Goal: Task Accomplishment & Management: Use online tool/utility

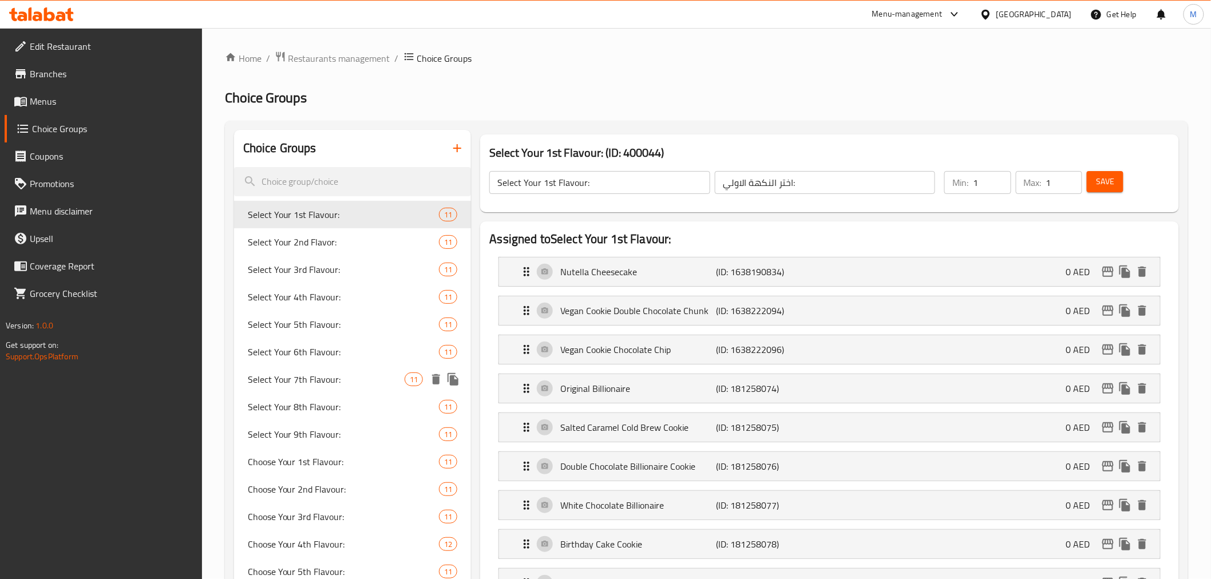
scroll to position [318, 0]
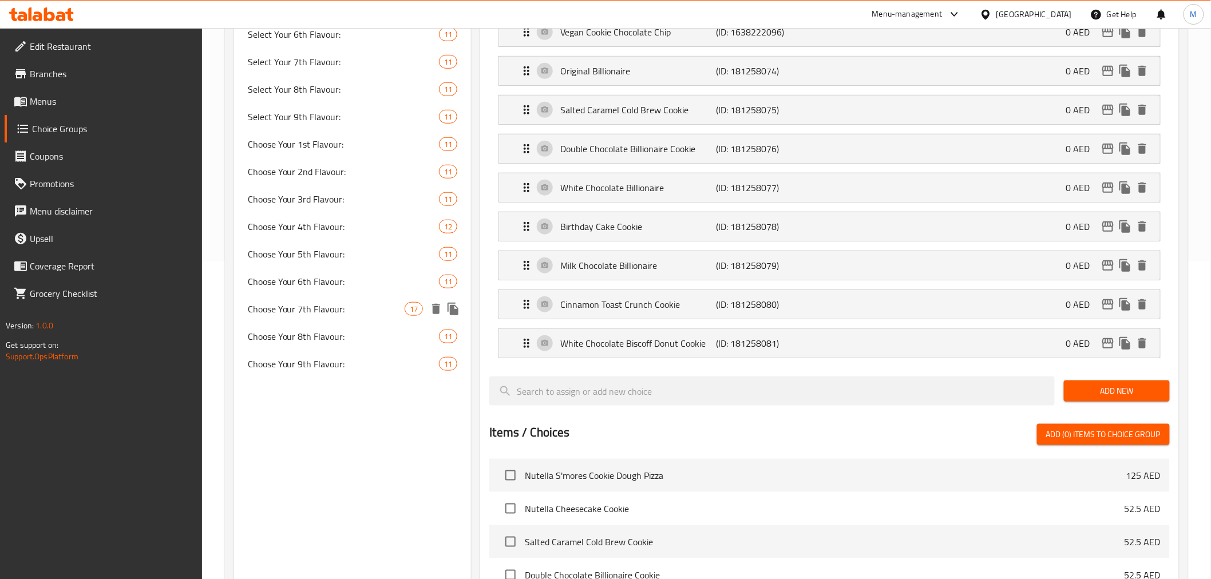
click at [318, 307] on span "Choose Your 7th Flavour:" at bounding box center [326, 309] width 157 height 14
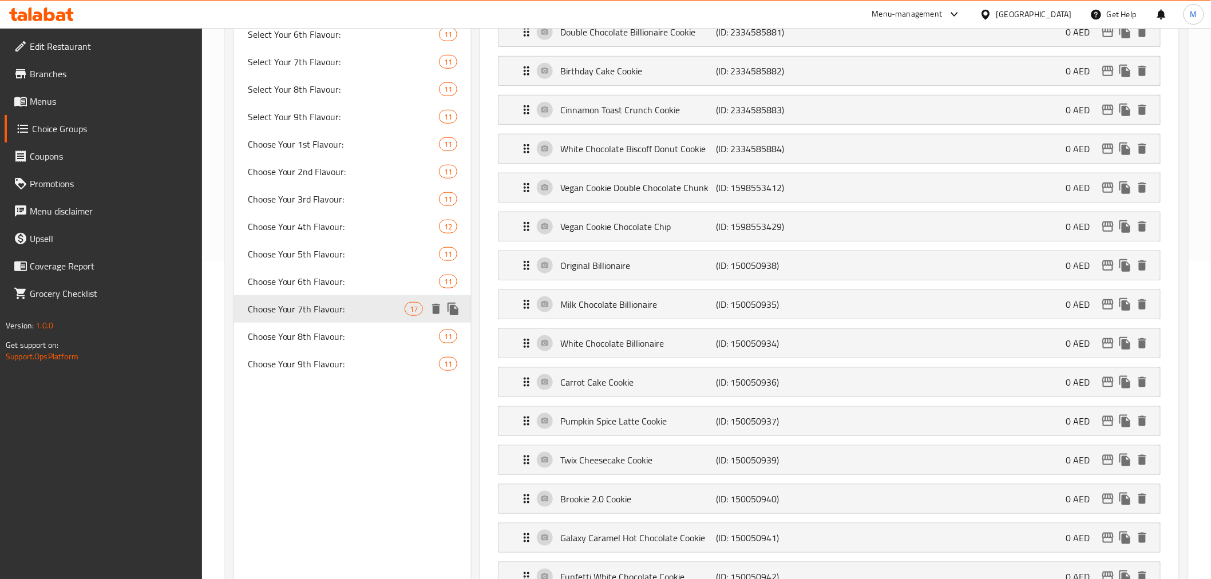
type input "Choose Your 7th Flavour:"
type input "اختر نكهتك السابعة:"
click at [1146, 385] on icon "delete" at bounding box center [1143, 382] width 8 height 10
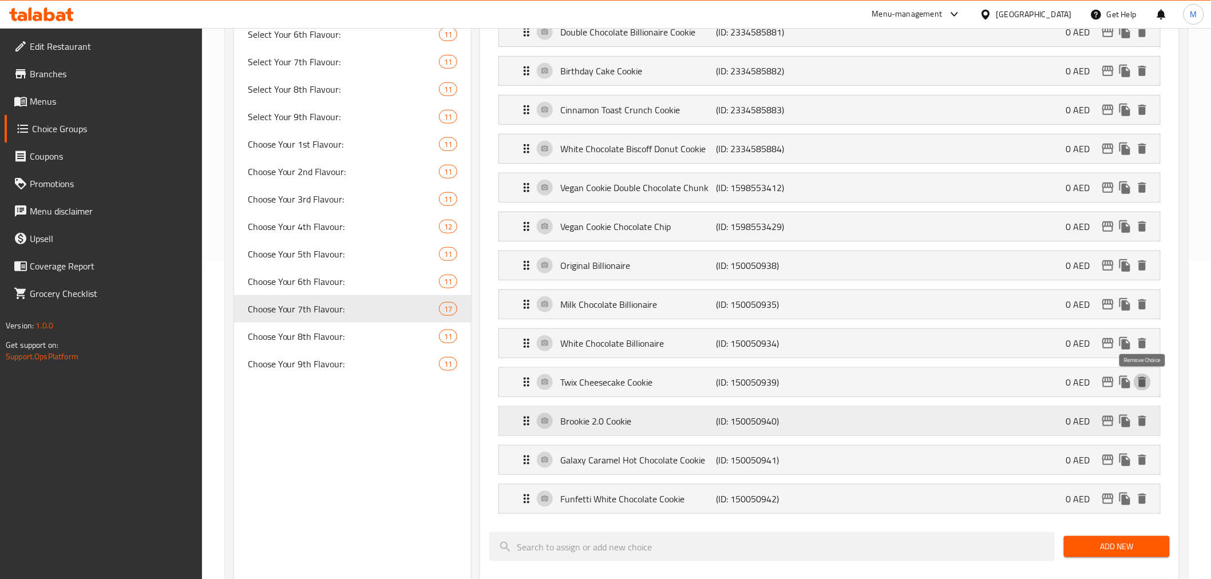
click at [1146, 384] on icon "delete" at bounding box center [1143, 382] width 8 height 10
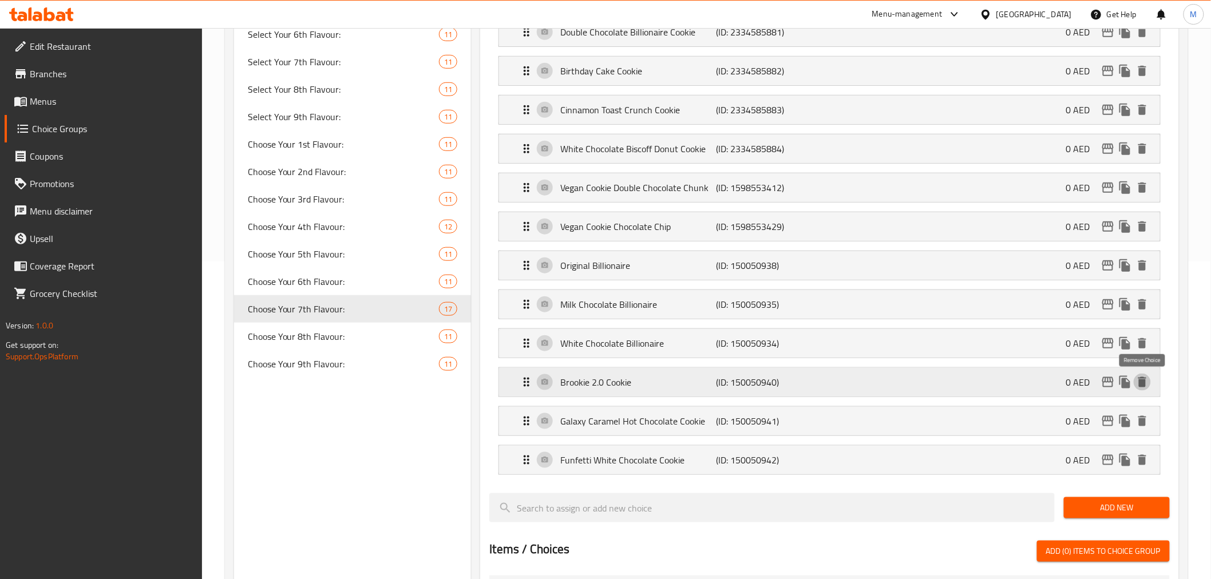
click at [1146, 384] on icon "delete" at bounding box center [1143, 382] width 8 height 10
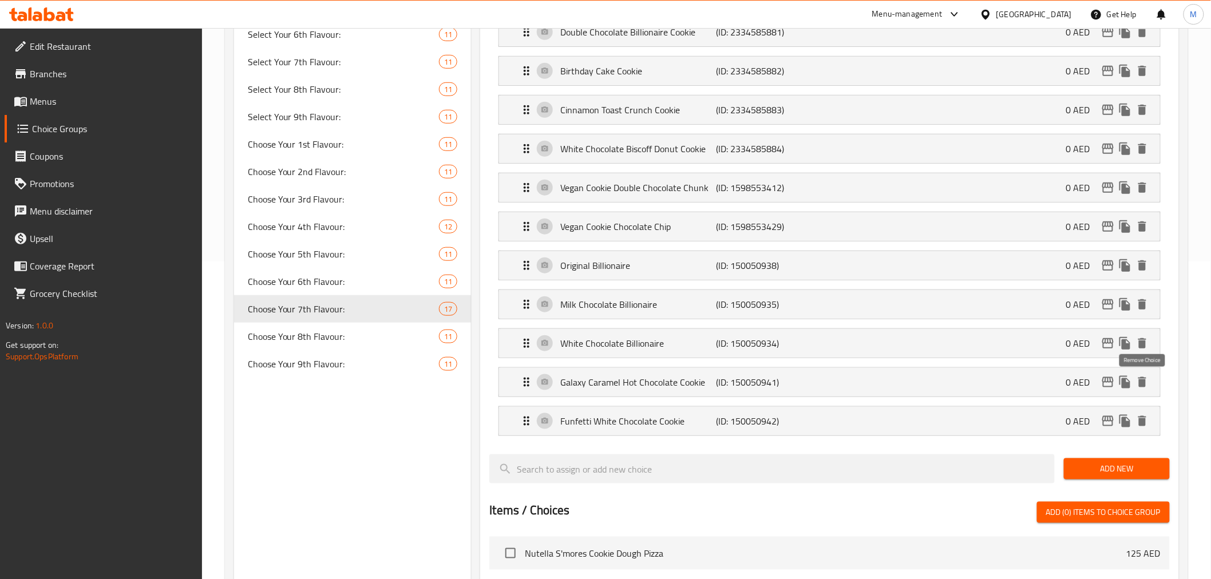
click at [1146, 384] on icon "delete" at bounding box center [1143, 382] width 8 height 10
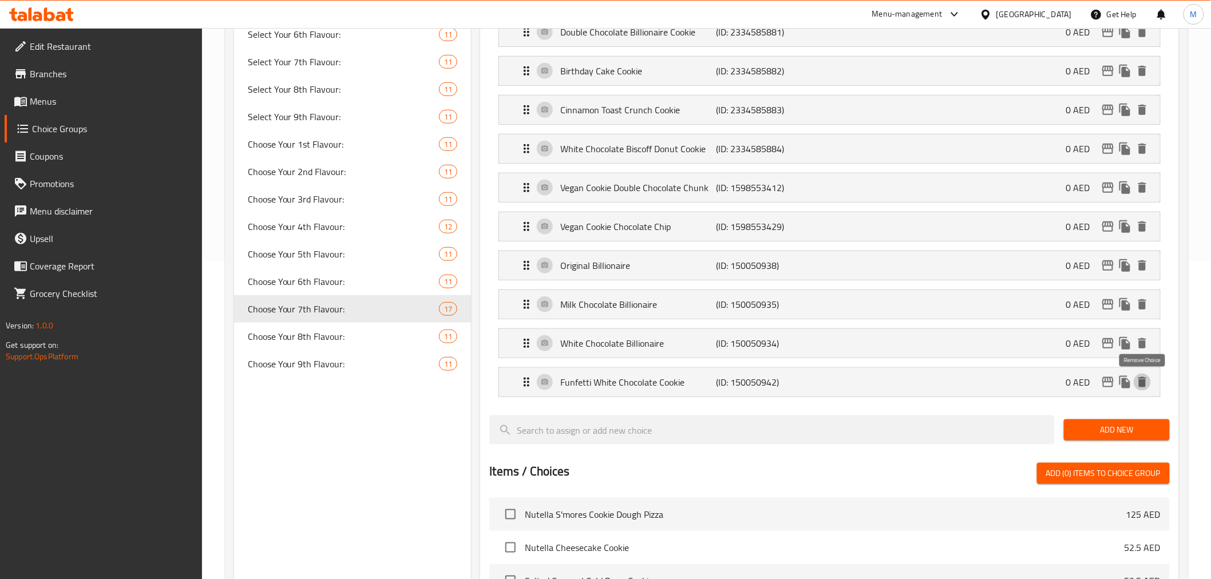
click at [1146, 384] on icon "delete" at bounding box center [1143, 382] width 8 height 10
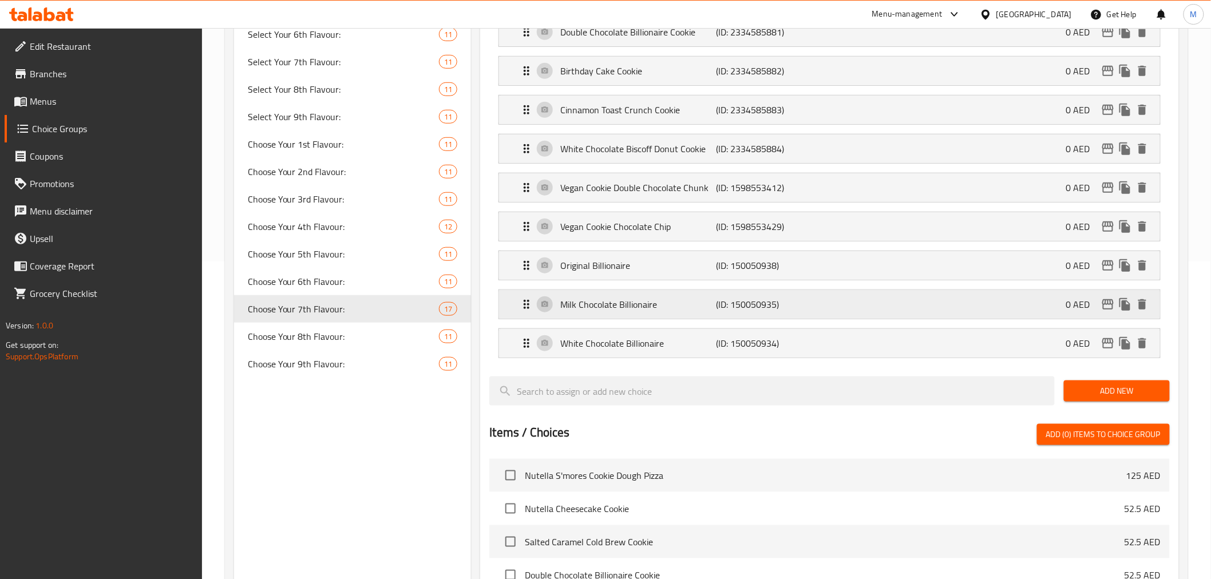
scroll to position [0, 0]
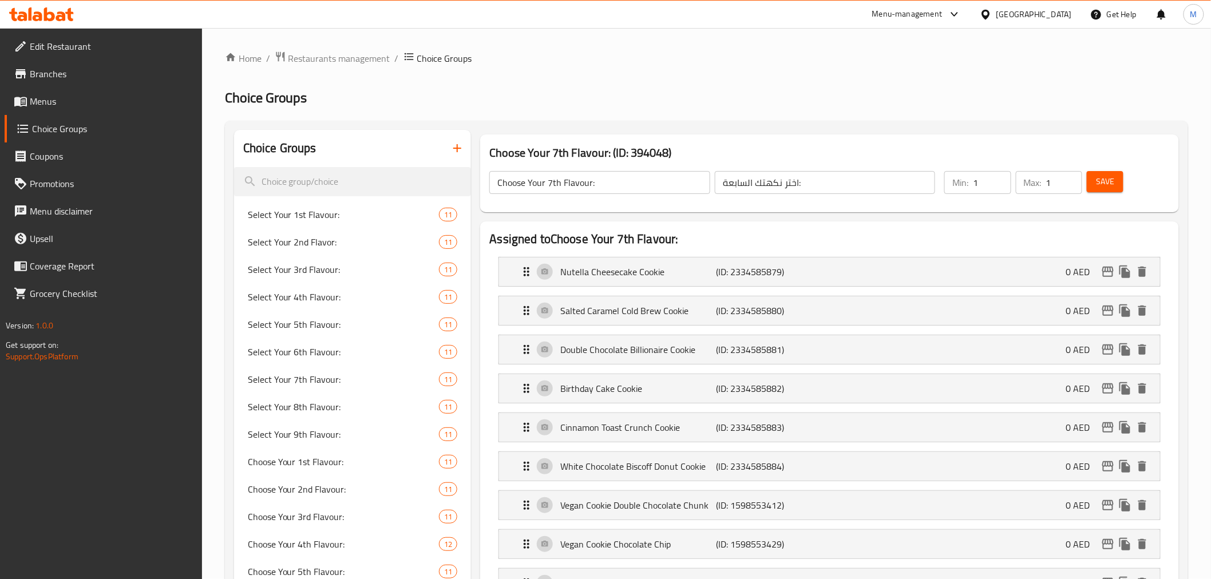
click at [1092, 185] on button "Save" at bounding box center [1105, 181] width 37 height 21
click at [337, 550] on span "Choose Your 4th Flavour:" at bounding box center [326, 545] width 157 height 14
type input "Choose Your 4th Flavour:"
type input "اختر نكهتك الرابعة:"
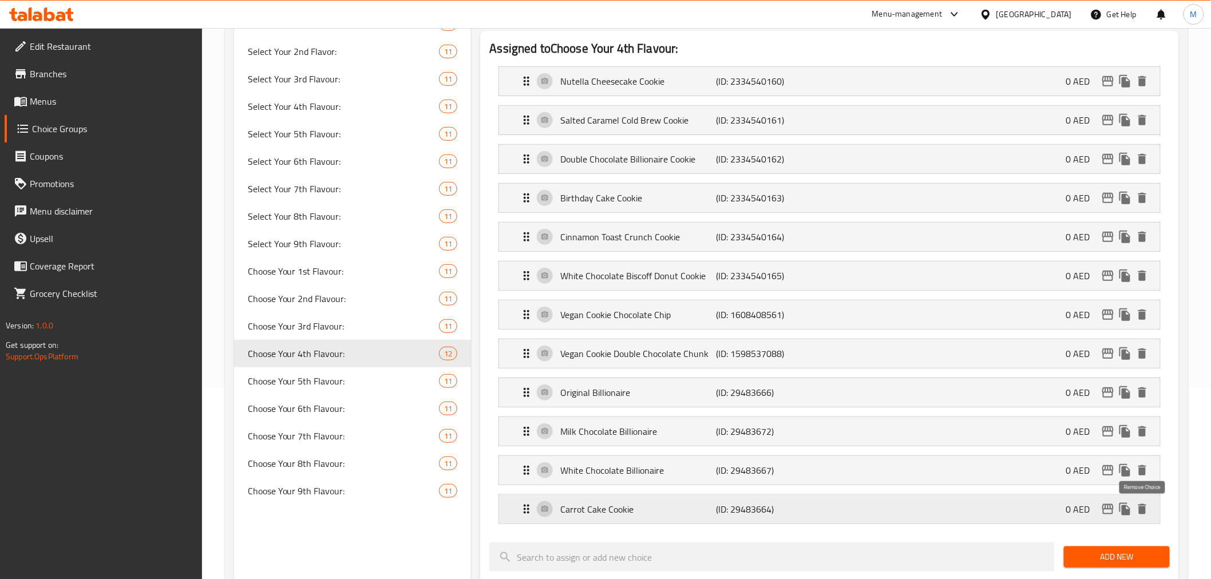
click at [1145, 507] on icon "delete" at bounding box center [1143, 510] width 14 height 14
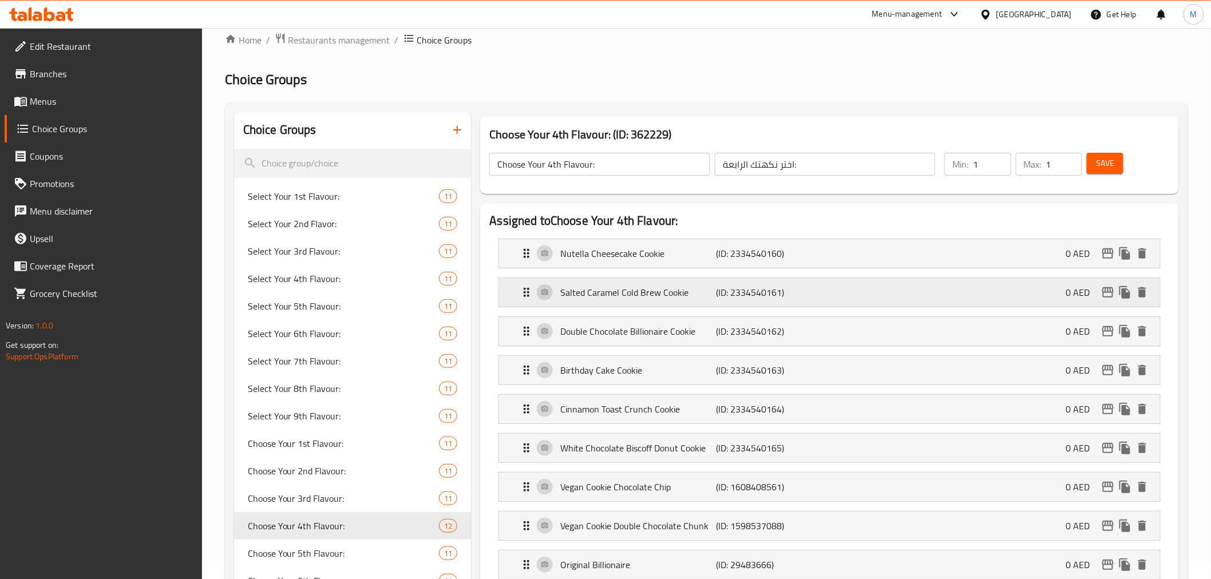
scroll to position [0, 0]
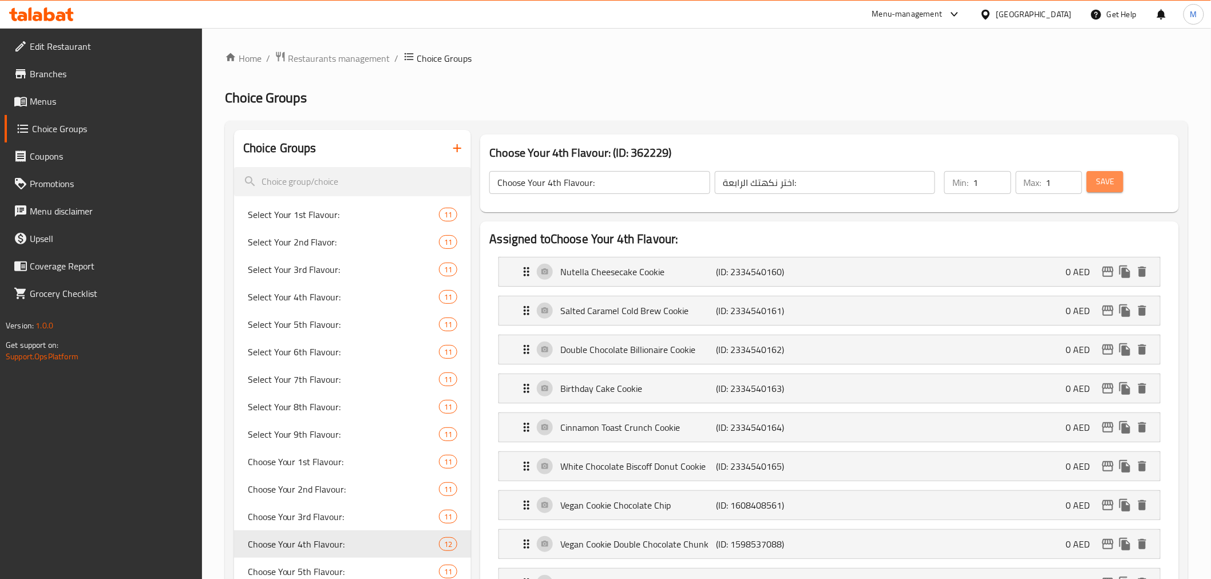
click at [1105, 181] on span "Save" at bounding box center [1105, 182] width 18 height 14
click at [1010, 18] on div "[GEOGRAPHIC_DATA]" at bounding box center [1035, 14] width 76 height 13
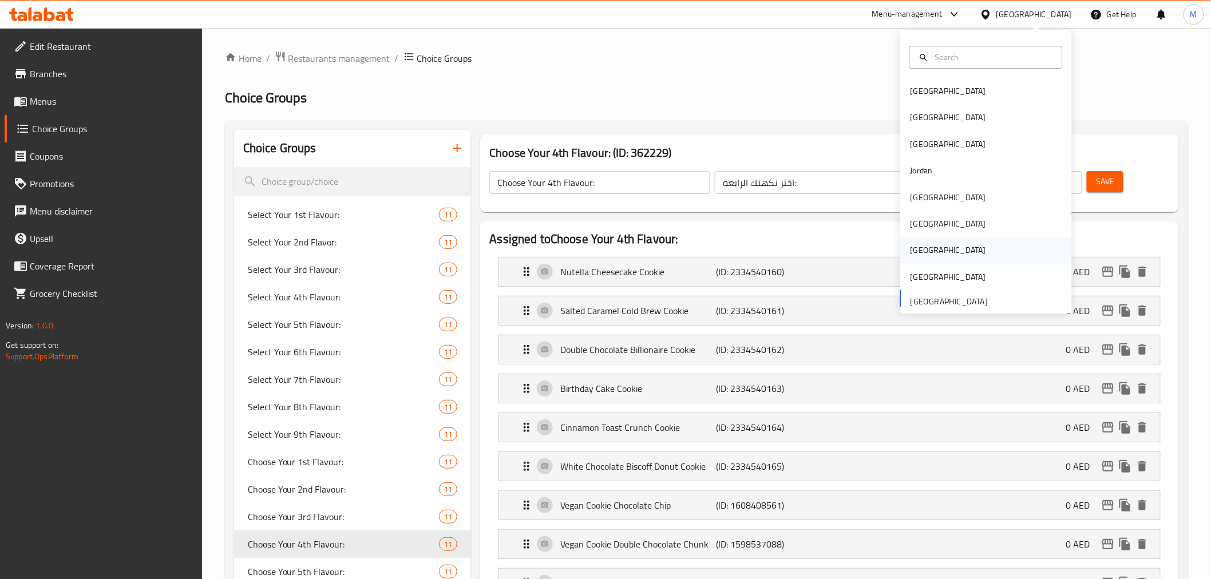
click at [981, 254] on div "[GEOGRAPHIC_DATA]" at bounding box center [986, 251] width 172 height 26
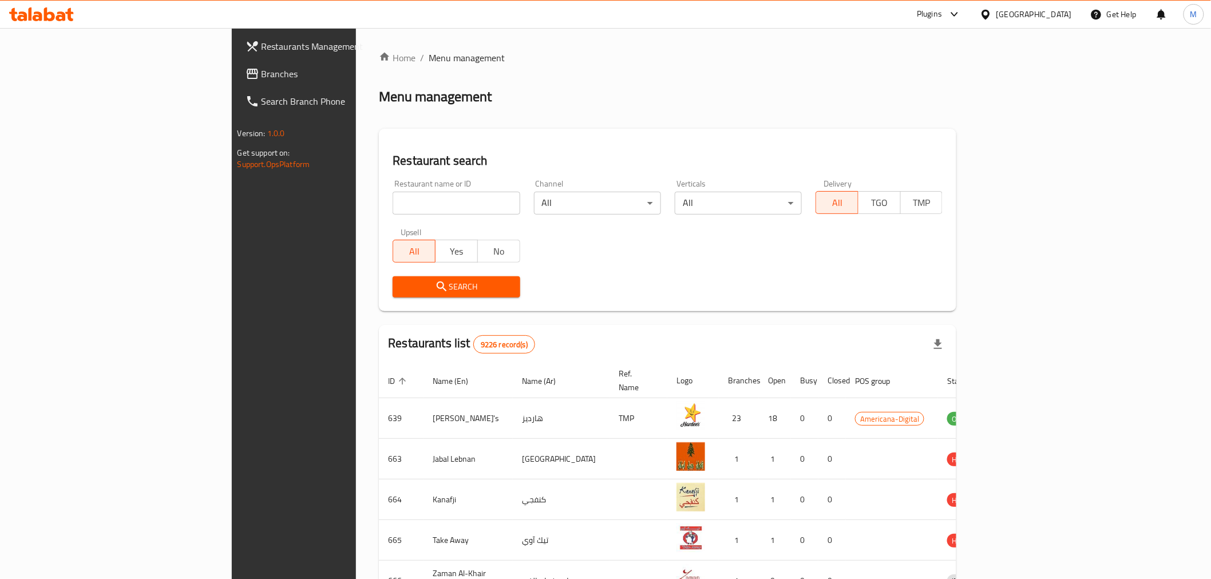
click at [262, 77] on span "Branches" at bounding box center [343, 74] width 163 height 14
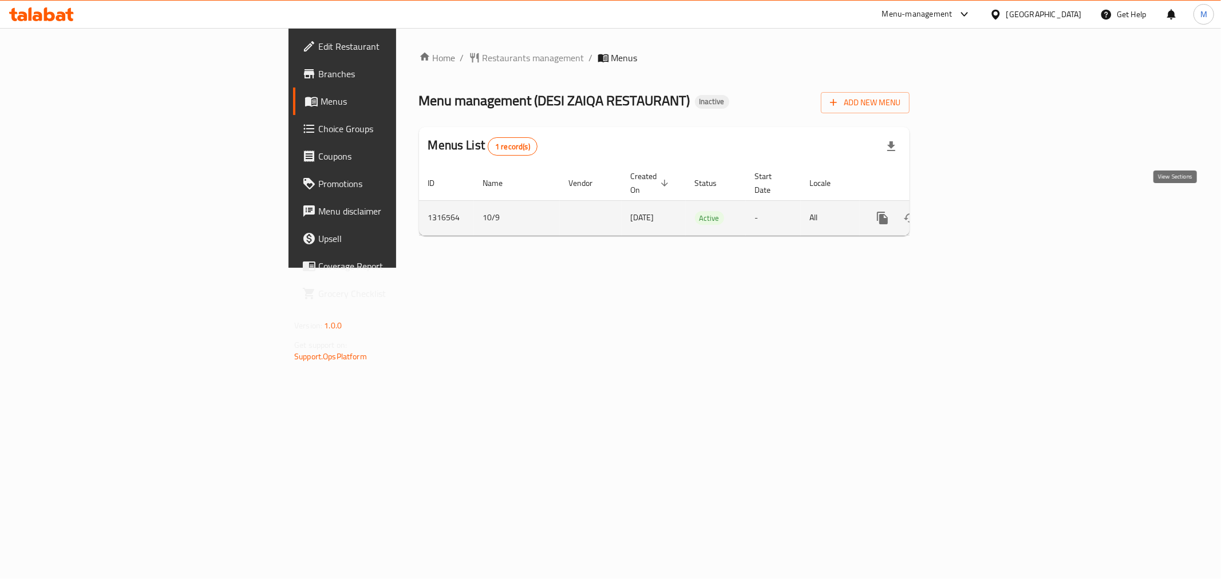
click at [972, 211] on icon "enhanced table" at bounding box center [965, 218] width 14 height 14
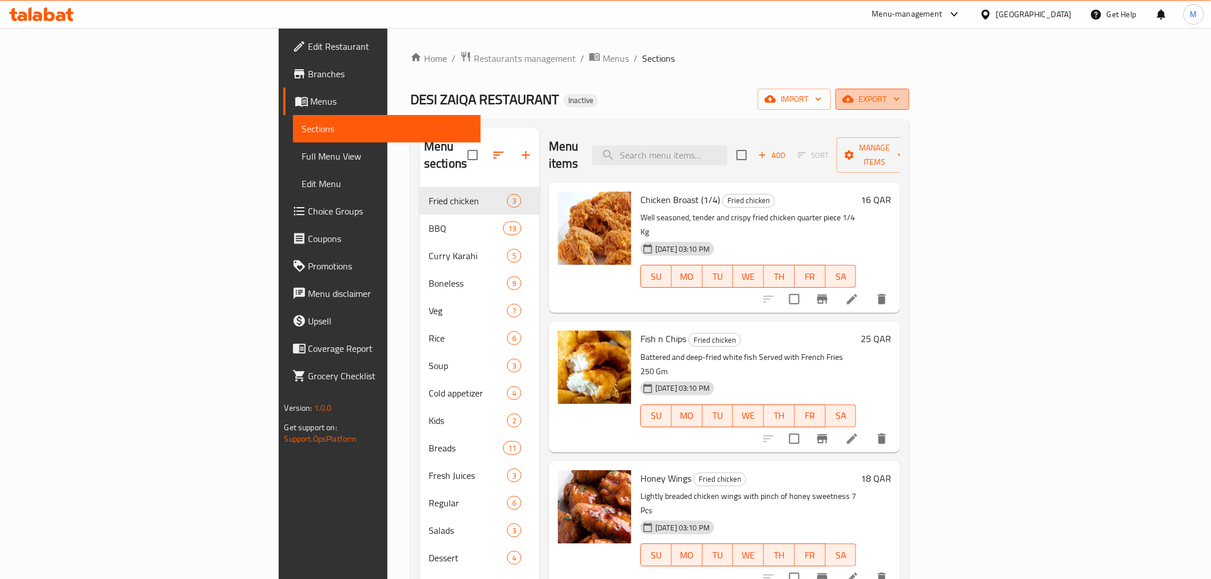
click at [900, 101] on span "export" at bounding box center [873, 99] width 56 height 14
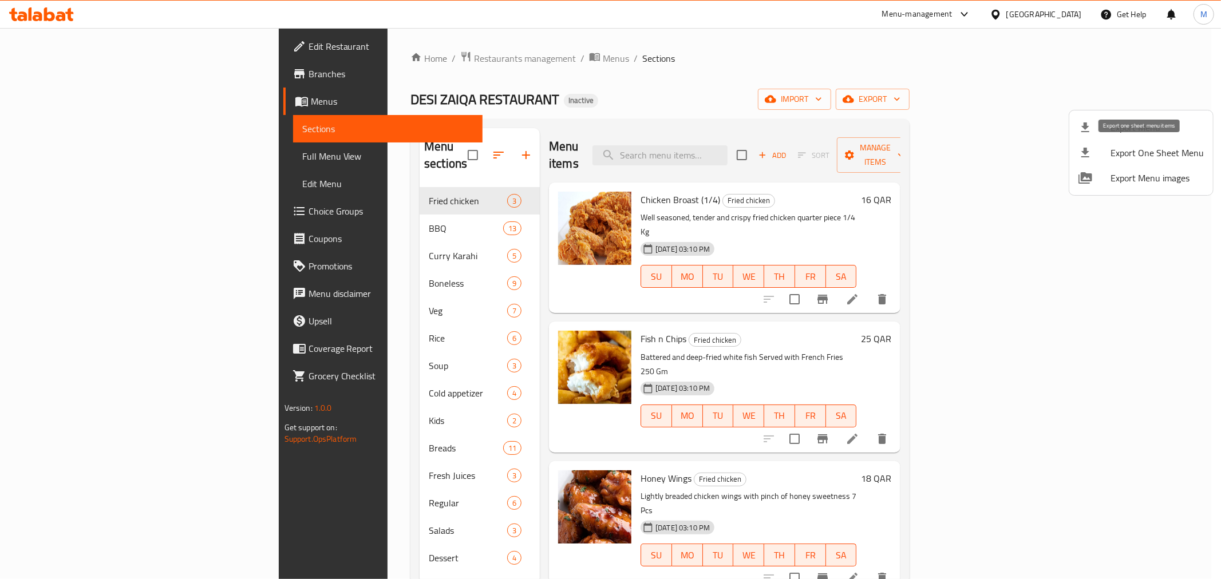
click at [1115, 128] on span "Export Menu" at bounding box center [1157, 128] width 93 height 14
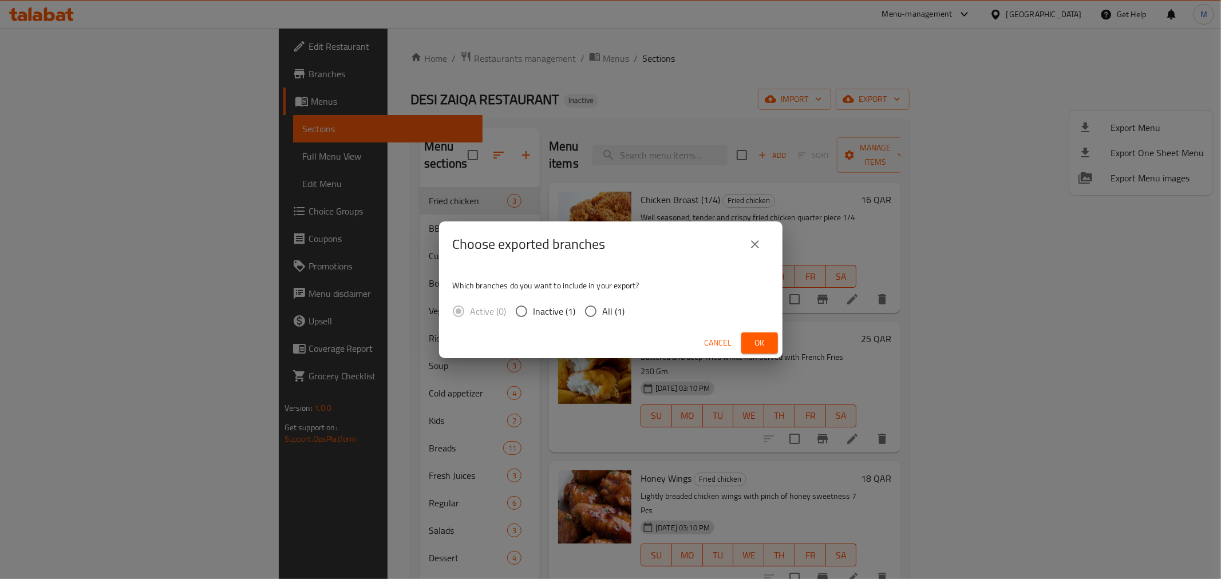
click at [611, 318] on span "All (1)" at bounding box center [614, 312] width 22 height 14
click at [603, 318] on input "All (1)" at bounding box center [591, 311] width 24 height 24
radio input "true"
click at [766, 341] on span "Ok" at bounding box center [759, 343] width 18 height 14
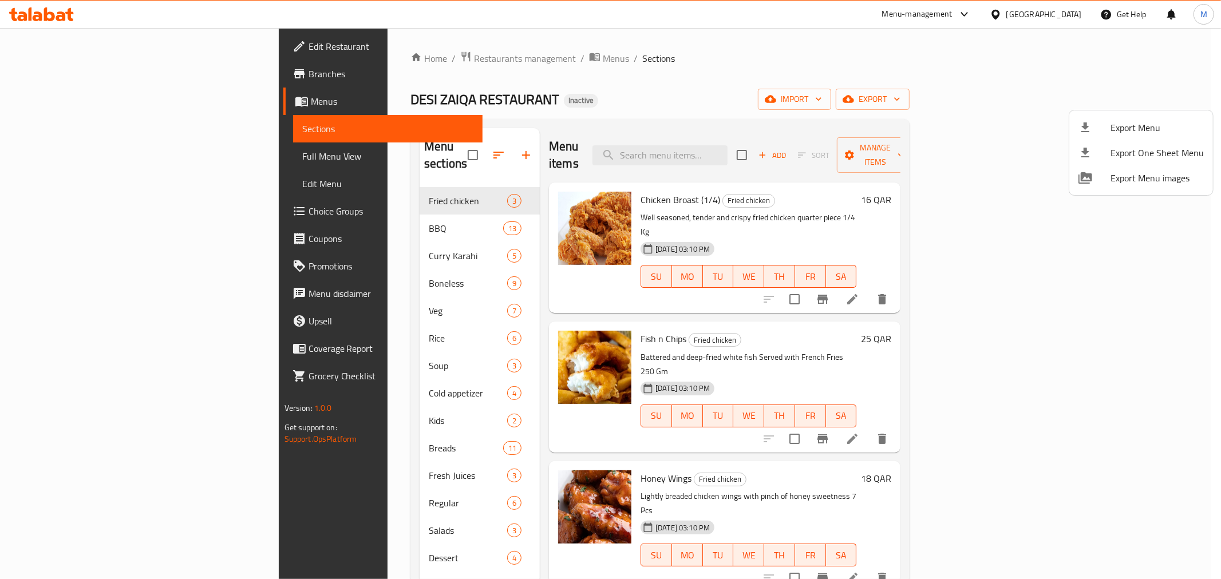
click at [1062, 7] on div at bounding box center [610, 289] width 1221 height 579
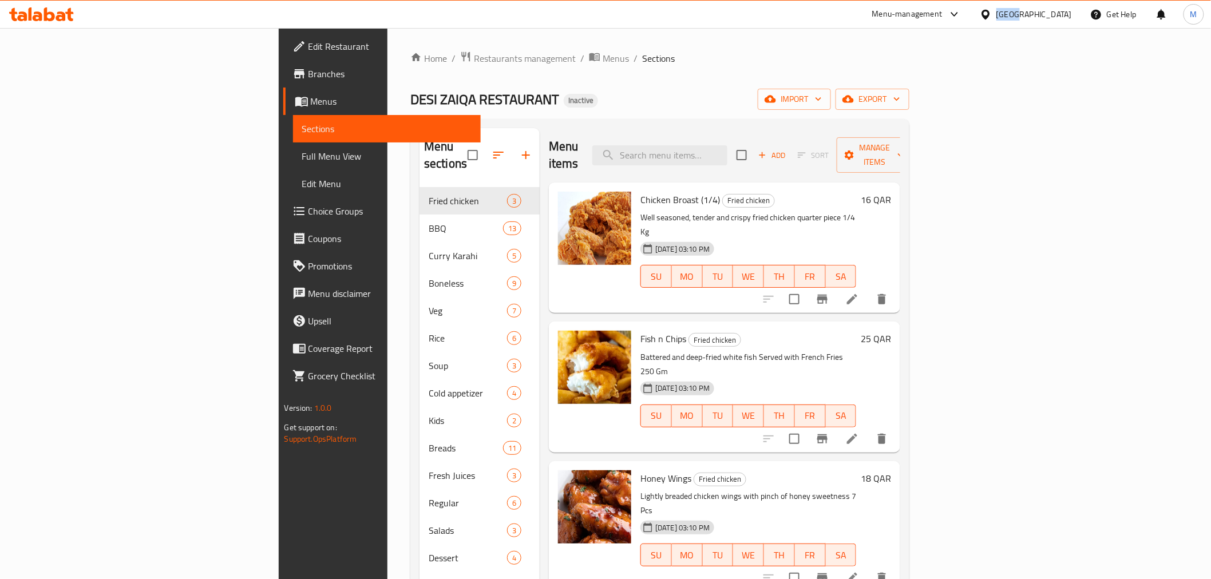
click at [1063, 9] on div "[GEOGRAPHIC_DATA]" at bounding box center [1035, 14] width 76 height 13
click at [947, 167] on div "Jordan" at bounding box center [986, 170] width 172 height 26
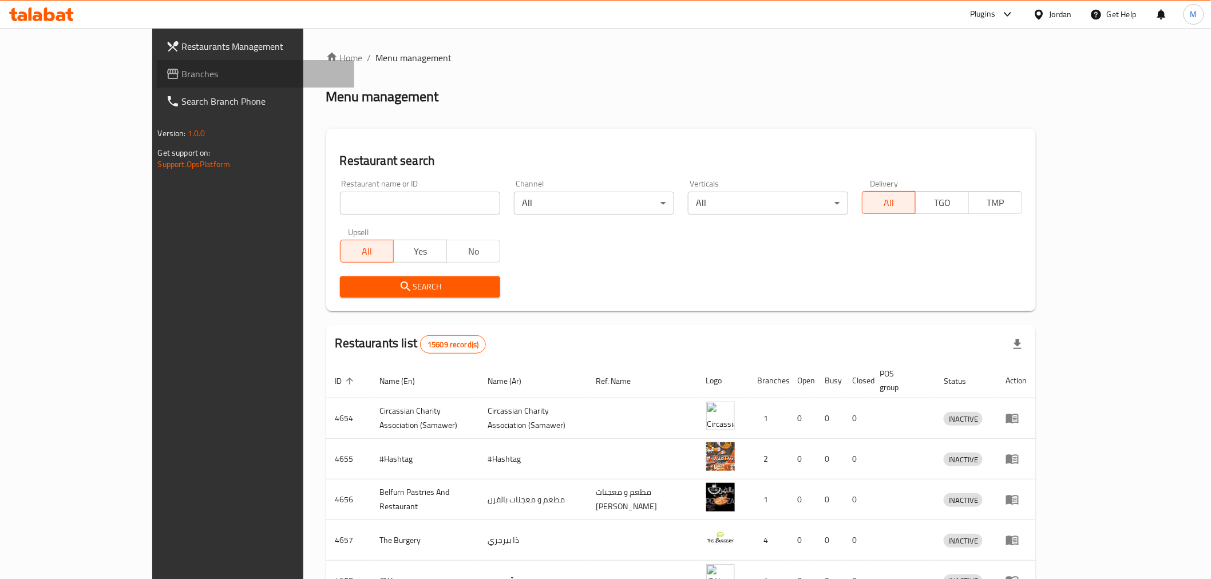
click at [182, 77] on span "Branches" at bounding box center [263, 74] width 163 height 14
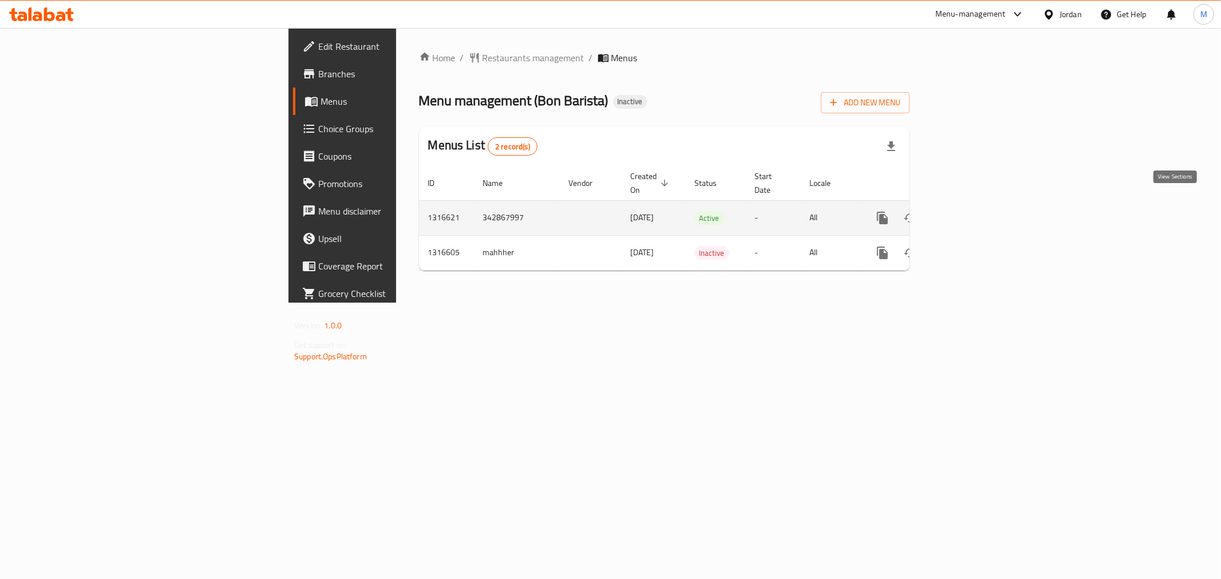
click at [979, 204] on link "enhanced table" at bounding box center [964, 217] width 27 height 27
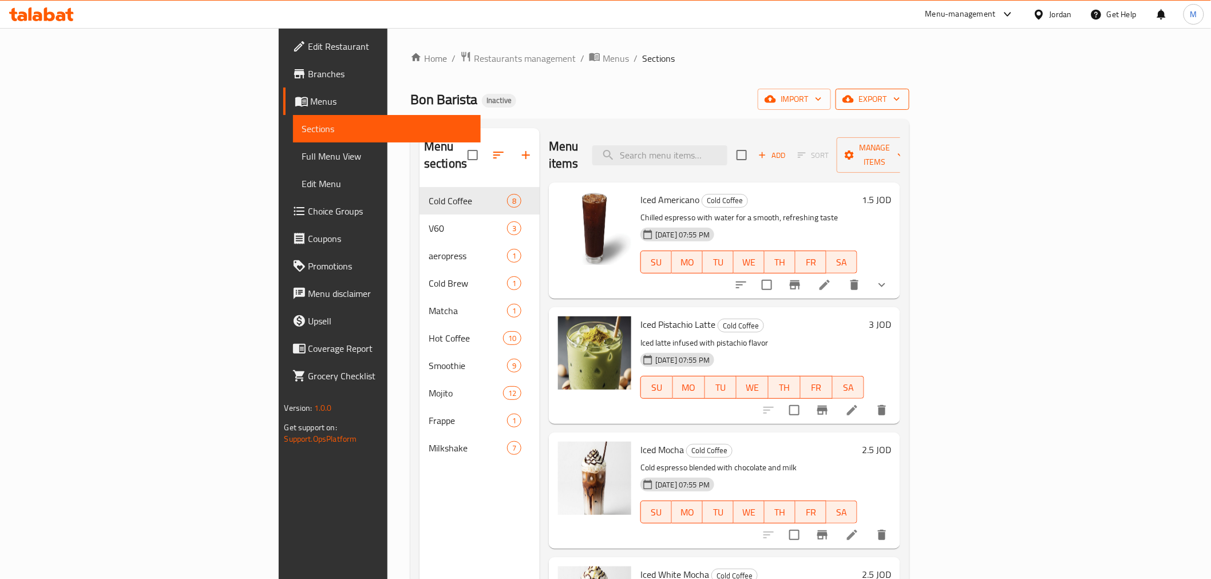
click at [900, 105] on span "export" at bounding box center [873, 99] width 56 height 14
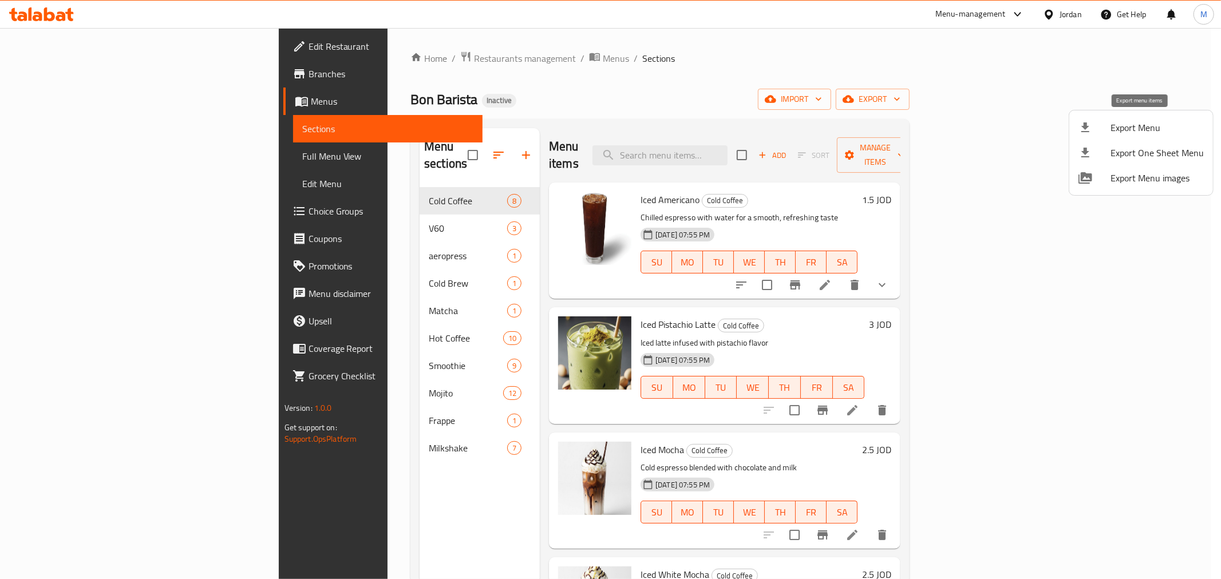
click at [1114, 139] on li "Export Menu" at bounding box center [1141, 127] width 144 height 25
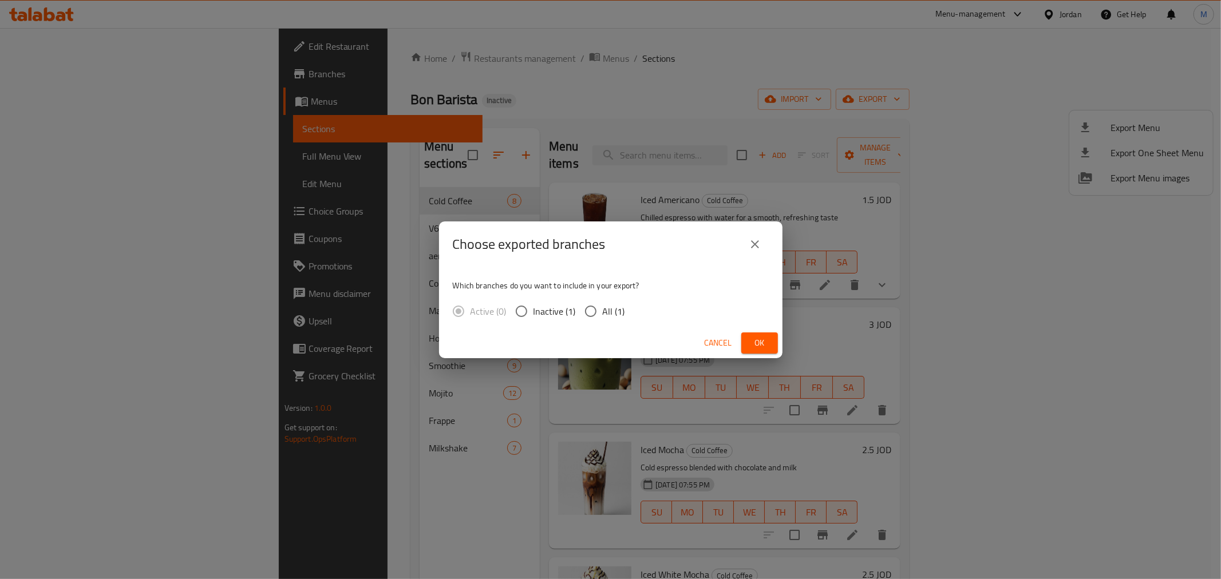
click at [598, 314] on input "All (1)" at bounding box center [591, 311] width 24 height 24
radio input "true"
click at [765, 345] on span "Ok" at bounding box center [759, 343] width 18 height 14
